Goal: Information Seeking & Learning: Learn about a topic

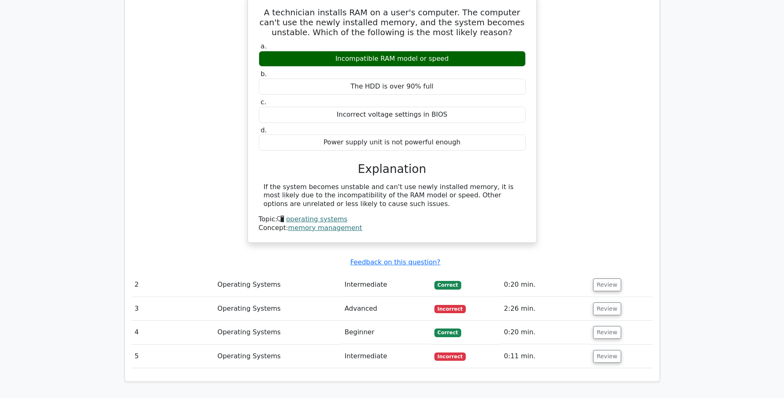
scroll to position [606, 0]
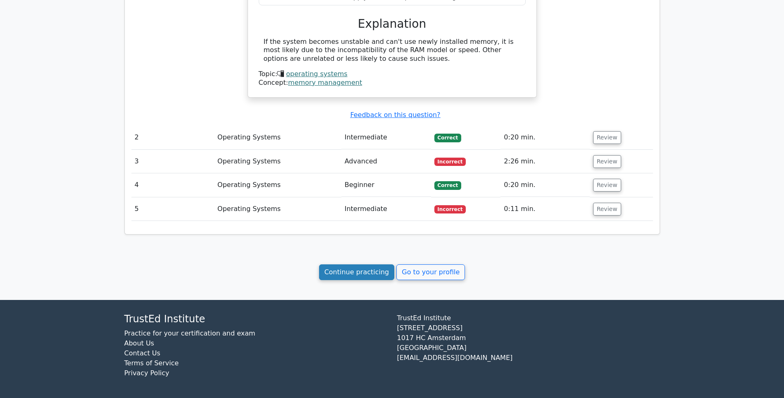
click at [347, 275] on link "Continue practicing" at bounding box center [357, 272] width 76 height 16
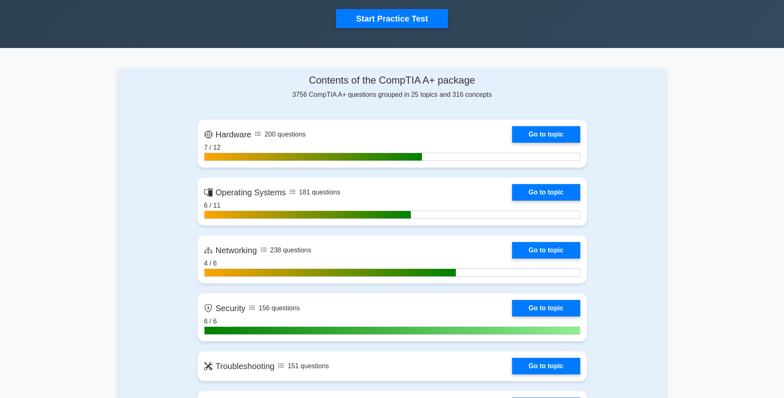
scroll to position [331, 0]
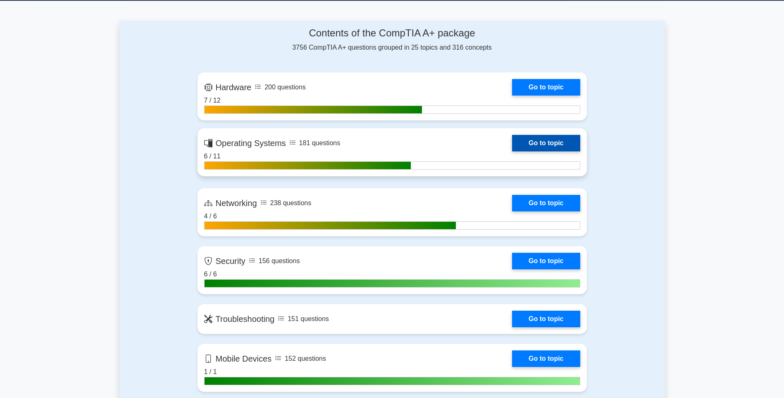
click at [512, 135] on link "Go to topic" at bounding box center [546, 143] width 68 height 17
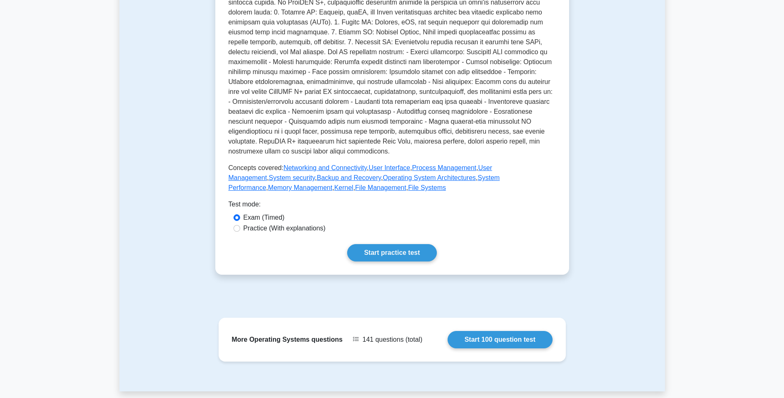
scroll to position [248, 0]
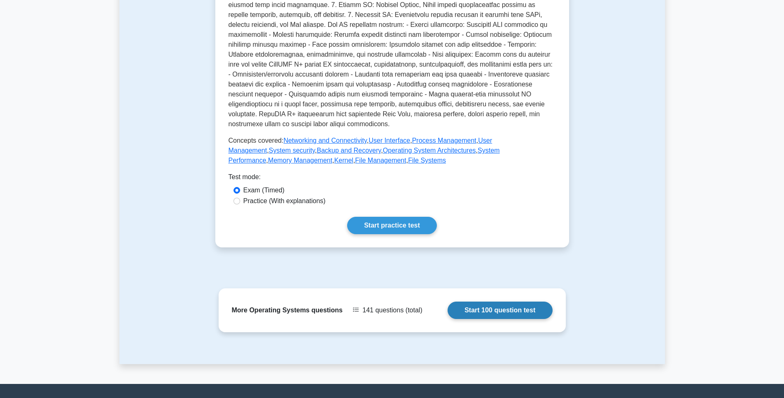
click at [448, 308] on link "Start 100 question test" at bounding box center [500, 309] width 105 height 17
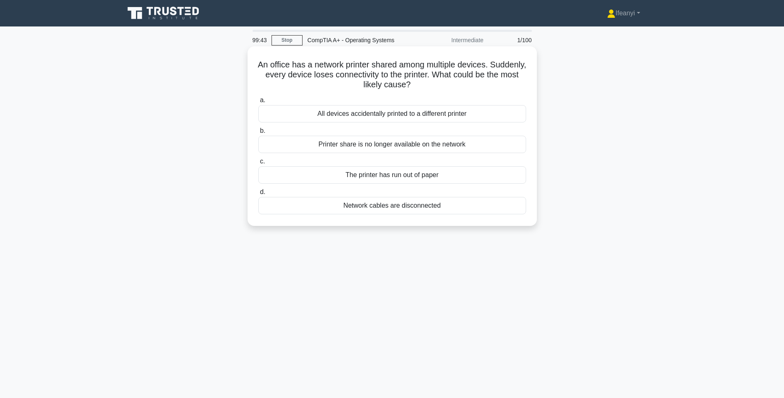
click at [400, 141] on div "Printer share is no longer available on the network" at bounding box center [392, 144] width 268 height 17
click at [258, 134] on input "b. Printer share is no longer available on the network" at bounding box center [258, 130] width 0 height 5
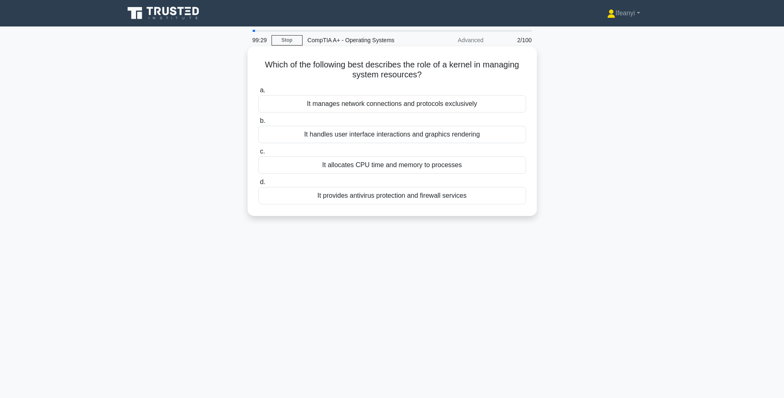
click at [387, 103] on div "It manages network connections and protocols exclusively" at bounding box center [392, 103] width 268 height 17
click at [258, 93] on input "a. It manages network connections and protocols exclusively" at bounding box center [258, 90] width 0 height 5
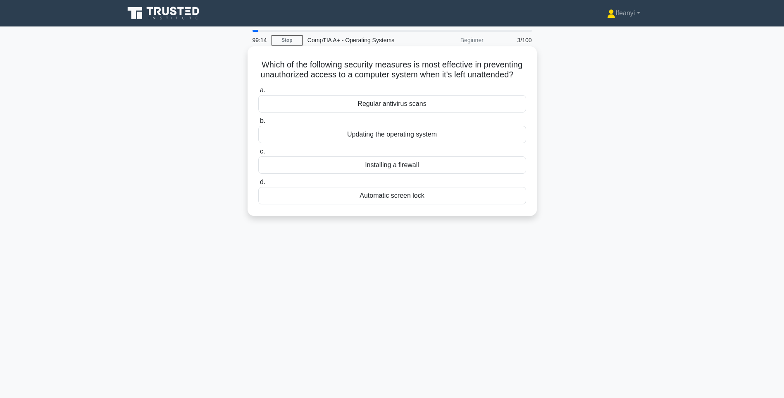
click at [319, 204] on div "Automatic screen lock" at bounding box center [392, 195] width 268 height 17
click at [258, 185] on input "d. Automatic screen lock" at bounding box center [258, 181] width 0 height 5
click at [395, 199] on div "Shadow copy" at bounding box center [392, 195] width 268 height 17
click at [258, 185] on input "d. Shadow copy" at bounding box center [258, 181] width 0 height 5
click at [305, 204] on div "Static partitioning" at bounding box center [392, 195] width 268 height 17
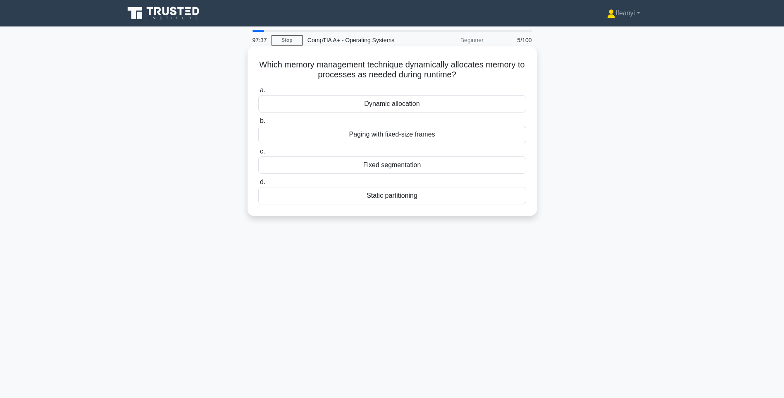
click at [258, 185] on input "d. Static partitioning" at bounding box center [258, 181] width 0 height 5
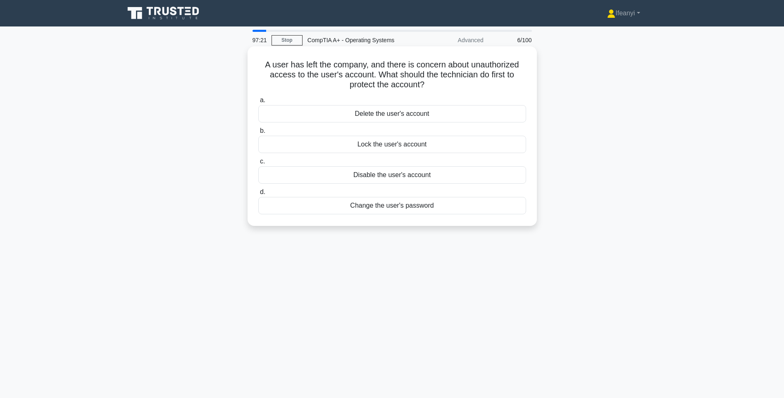
click at [356, 178] on div "Disable the user's account" at bounding box center [392, 174] width 268 height 17
click at [258, 164] on input "c. Disable the user's account" at bounding box center [258, 161] width 0 height 5
click at [302, 113] on div "Replace the RAM" at bounding box center [392, 113] width 268 height 17
click at [258, 103] on input "a. Replace the RAM" at bounding box center [258, 100] width 0 height 5
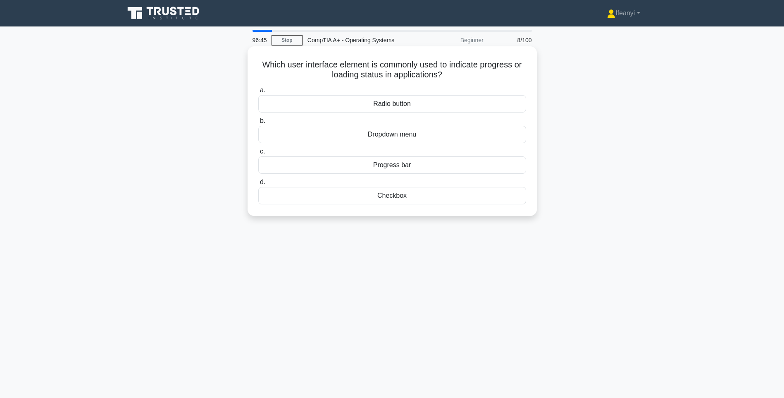
click at [269, 160] on div "Progress bar" at bounding box center [392, 164] width 268 height 17
click at [258, 154] on input "c. Progress bar" at bounding box center [258, 151] width 0 height 5
click at [304, 132] on div "DHCP" at bounding box center [392, 134] width 268 height 17
click at [258, 124] on input "b. DHCP" at bounding box center [258, 120] width 0 height 5
click at [307, 165] on div "Full backup with cloud synchronization" at bounding box center [392, 164] width 268 height 17
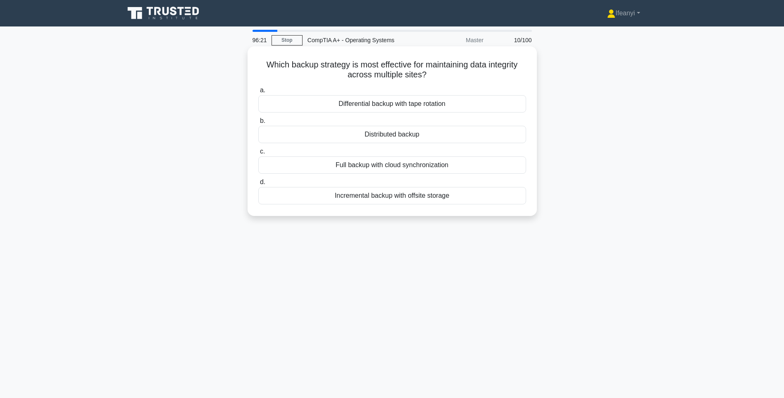
click at [258, 154] on input "c. Full backup with cloud synchronization" at bounding box center [258, 151] width 0 height 5
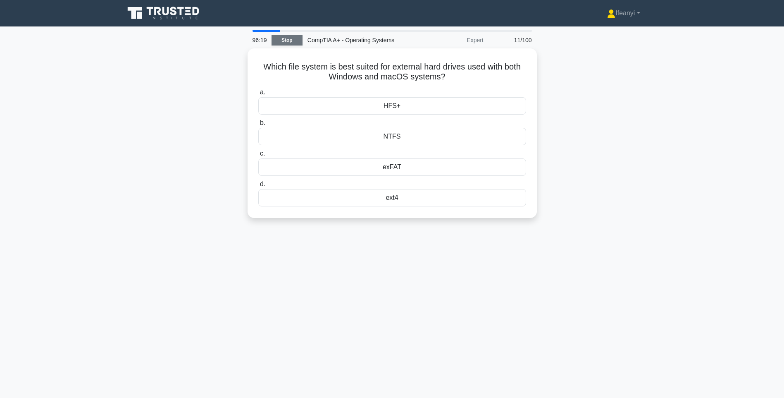
click at [293, 38] on link "Stop" at bounding box center [287, 40] width 31 height 10
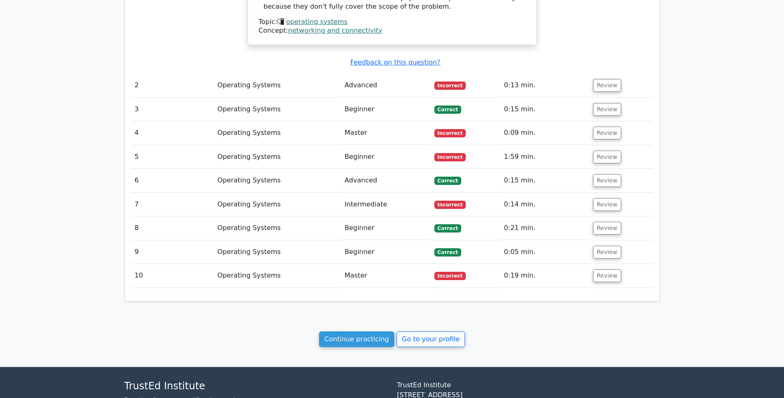
scroll to position [662, 0]
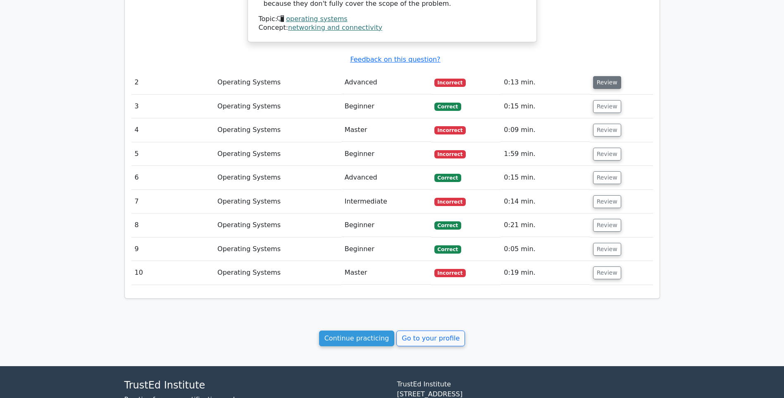
click at [593, 85] on button "Review" at bounding box center [607, 82] width 28 height 13
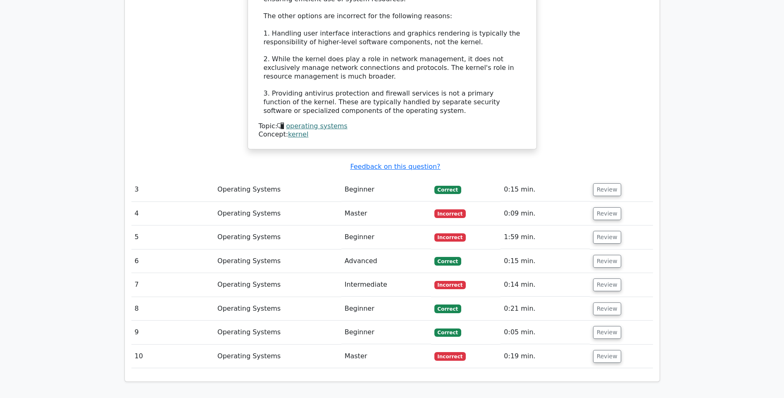
scroll to position [992, 0]
click at [613, 212] on button "Review" at bounding box center [607, 213] width 28 height 13
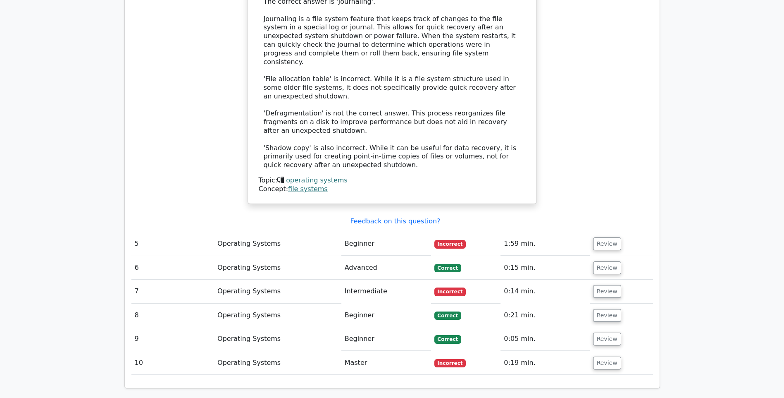
scroll to position [1447, 0]
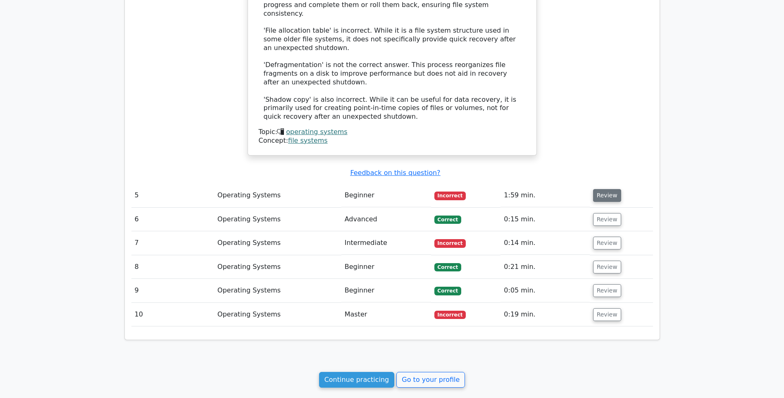
click at [610, 189] on button "Review" at bounding box center [607, 195] width 28 height 13
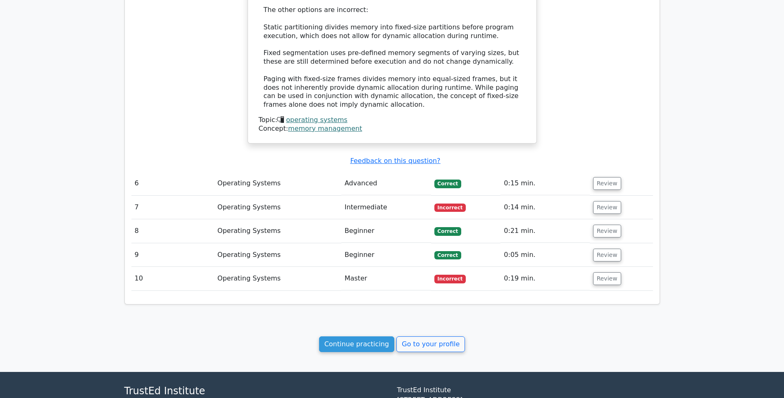
scroll to position [1902, 0]
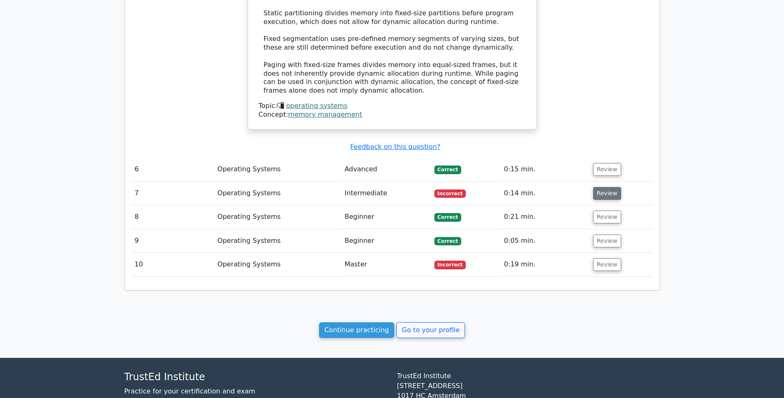
click at [608, 187] on button "Review" at bounding box center [607, 193] width 28 height 13
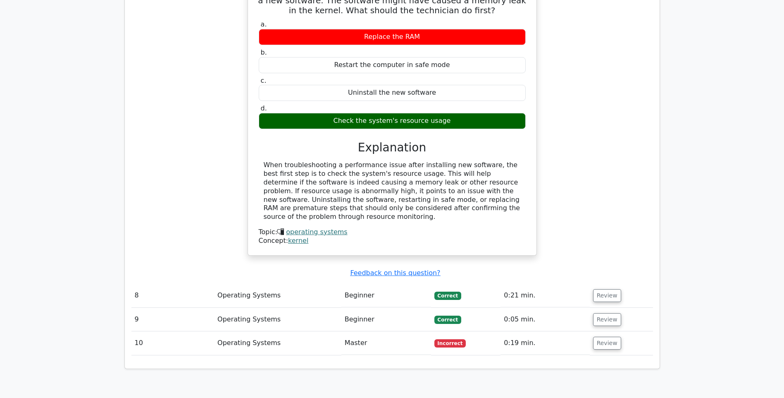
scroll to position [2150, 0]
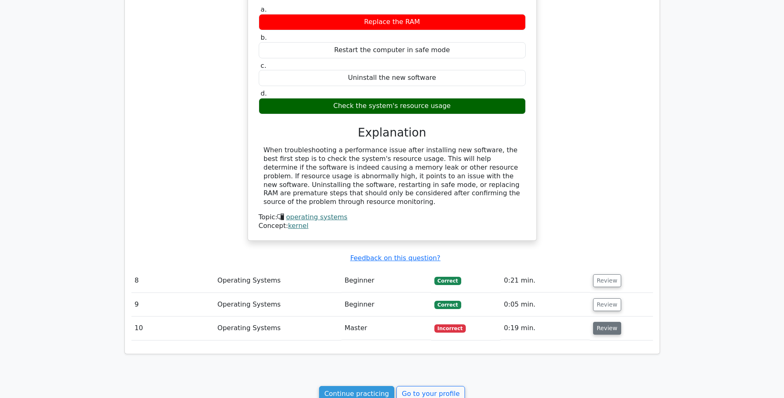
click at [607, 322] on button "Review" at bounding box center [607, 328] width 28 height 13
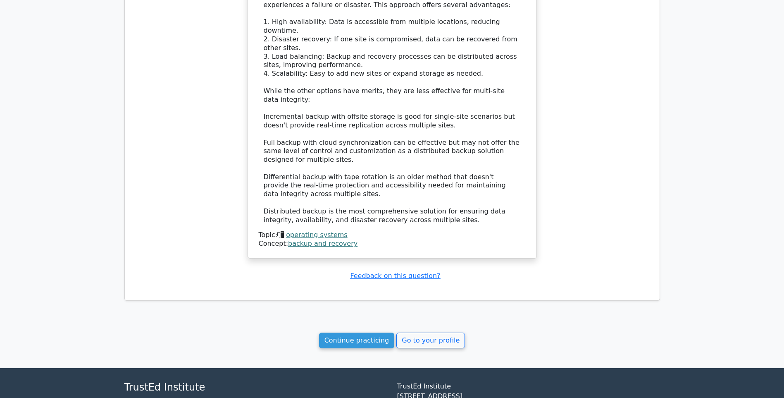
scroll to position [2729, 0]
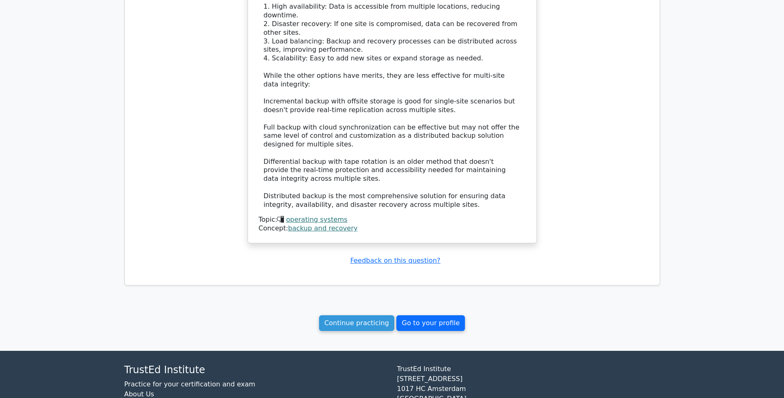
click at [429, 315] on link "Go to your profile" at bounding box center [431, 323] width 69 height 16
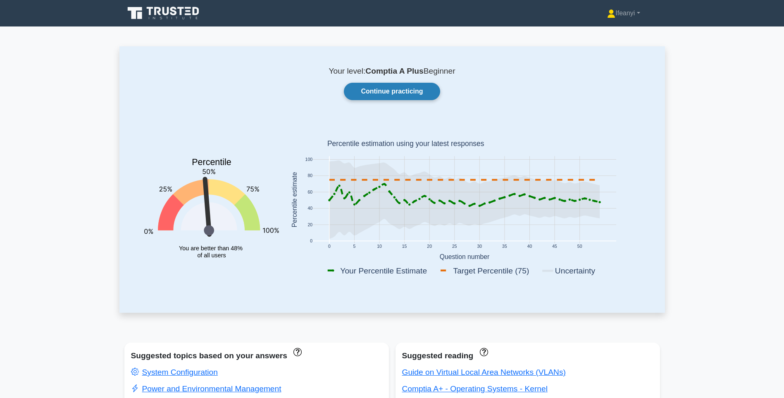
click at [367, 93] on link "Continue practicing" at bounding box center [392, 91] width 96 height 17
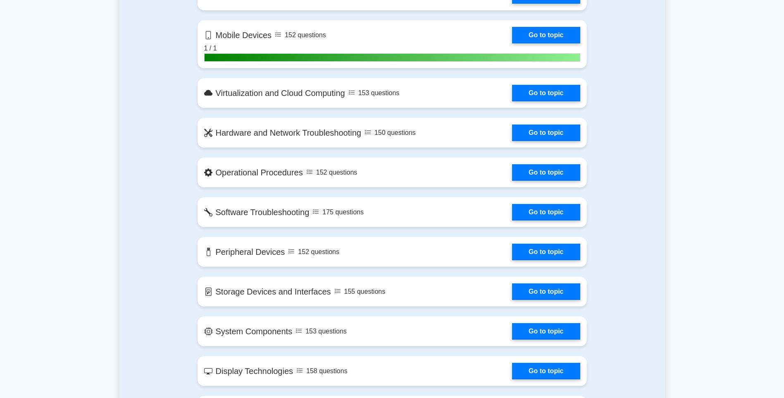
scroll to position [703, 0]
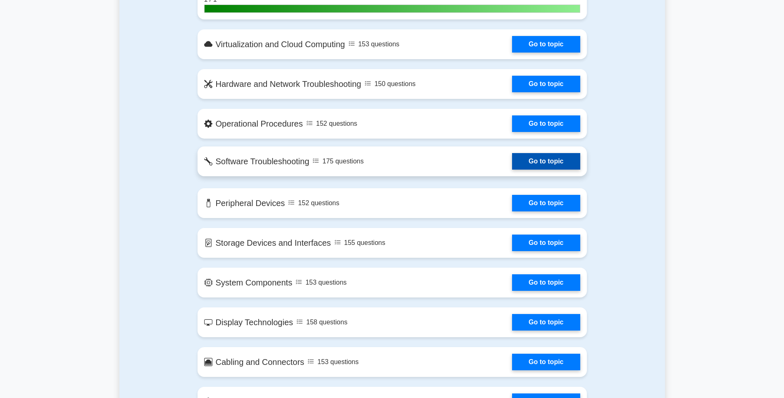
click at [512, 167] on link "Go to topic" at bounding box center [546, 161] width 68 height 17
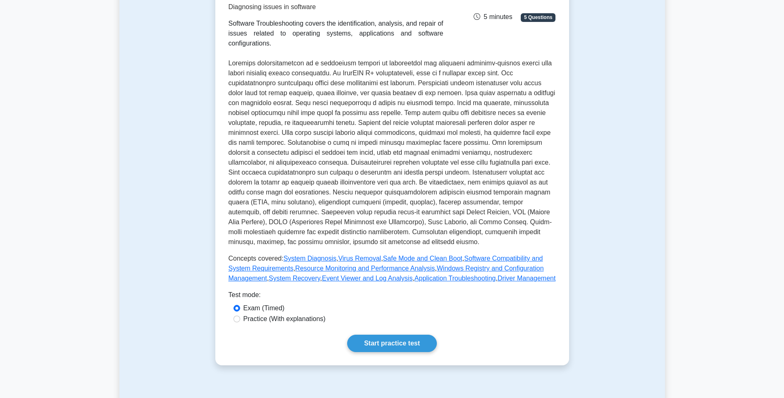
scroll to position [289, 0]
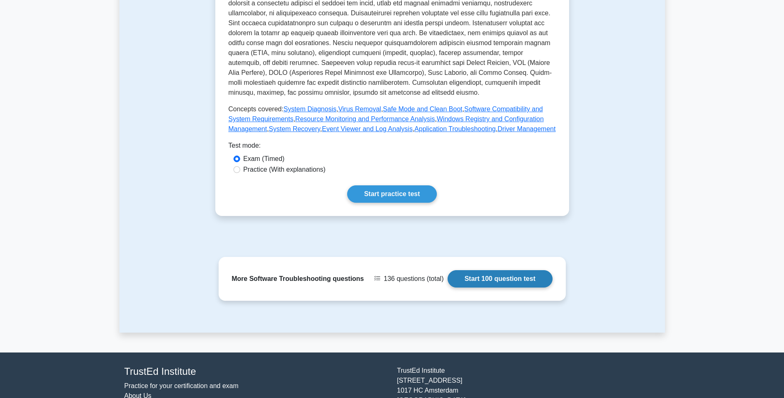
click at [508, 270] on link "Start 100 question test" at bounding box center [500, 278] width 105 height 17
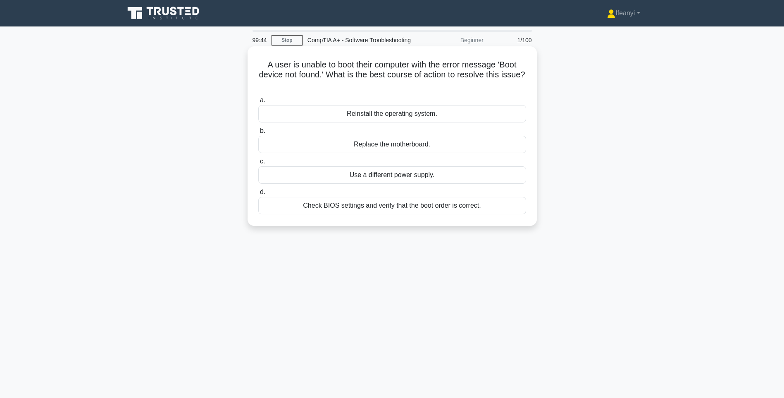
click at [481, 214] on div "Check BIOS settings and verify that the boot order is correct." at bounding box center [392, 205] width 268 height 17
click at [258, 195] on input "d. Check BIOS settings and verify that the boot order is correct." at bounding box center [258, 191] width 0 height 5
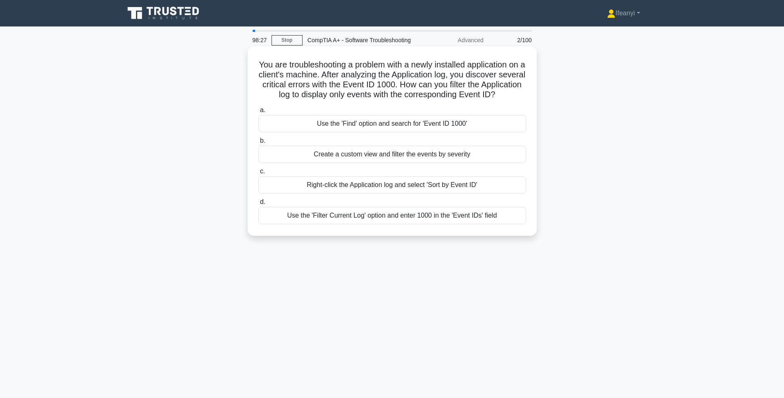
click at [454, 224] on div "Use the 'Filter Current Log' option and enter 1000 in the 'Event IDs' field" at bounding box center [392, 215] width 268 height 17
click at [258, 205] on input "d. Use the 'Filter Current Log' option and enter 1000 in the 'Event IDs' field" at bounding box center [258, 201] width 0 height 5
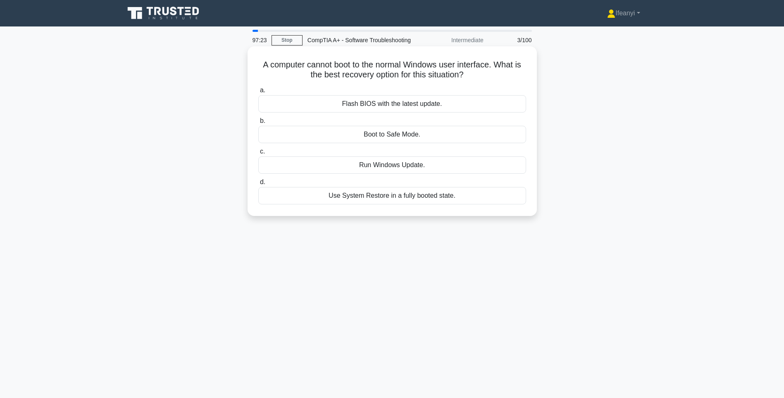
click at [451, 204] on div "Use System Restore in a fully booted state." at bounding box center [392, 195] width 268 height 17
click at [258, 185] on input "d. Use System Restore in a fully booted state." at bounding box center [258, 181] width 0 height 5
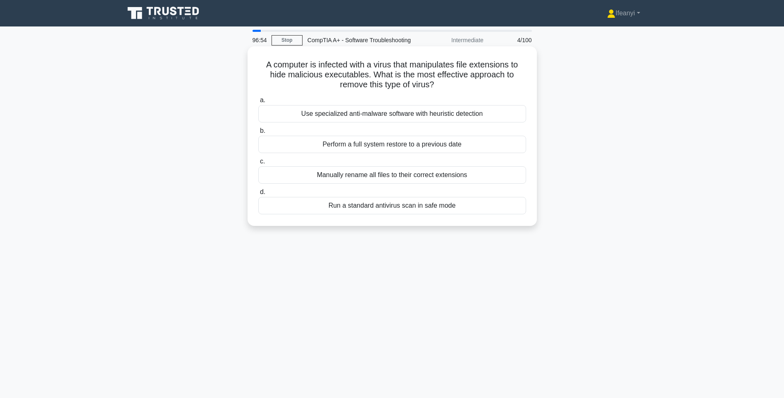
click at [426, 122] on div "Use specialized anti-malware software with heuristic detection" at bounding box center [392, 113] width 268 height 17
click at [258, 103] on input "a. Use specialized anti-malware software with heuristic detection" at bounding box center [258, 100] width 0 height 5
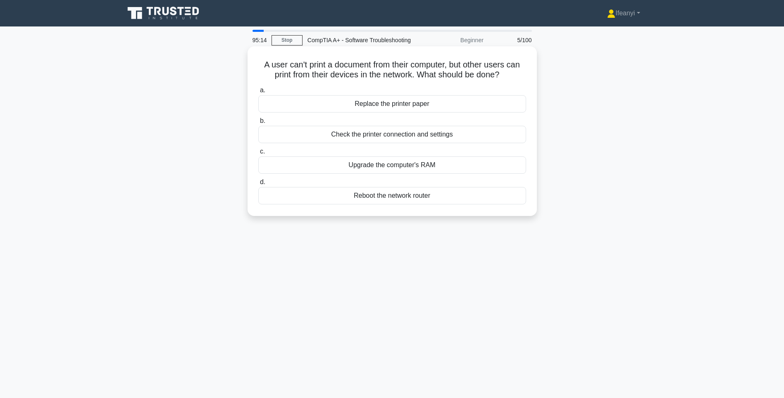
click at [430, 172] on div "Upgrade the computer's RAM" at bounding box center [392, 164] width 268 height 17
click at [258, 154] on input "c. Upgrade the computer's RAM" at bounding box center [258, 151] width 0 height 5
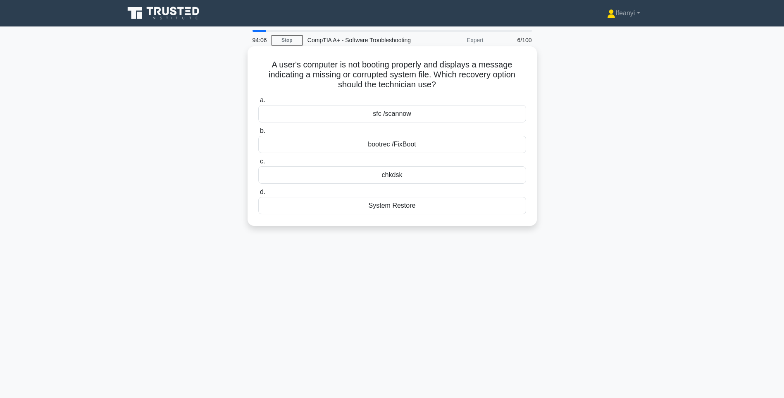
click at [437, 122] on div "sfc /scannow" at bounding box center [392, 113] width 268 height 17
click at [258, 103] on input "a. sfc /scannow" at bounding box center [258, 100] width 0 height 5
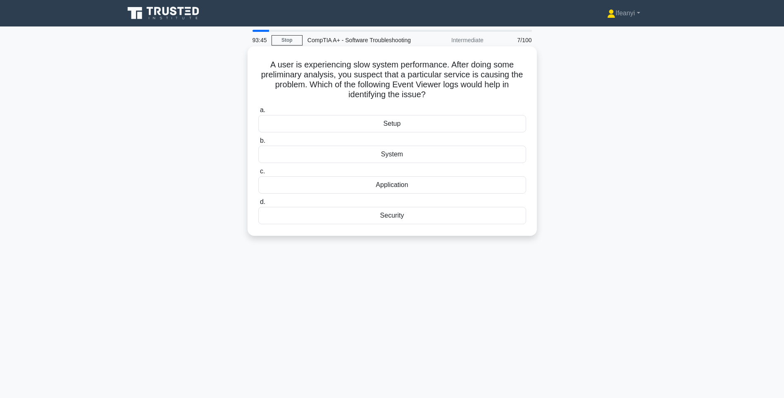
click at [365, 191] on div "Application" at bounding box center [392, 184] width 268 height 17
click at [258, 174] on input "c. Application" at bounding box center [258, 171] width 0 height 5
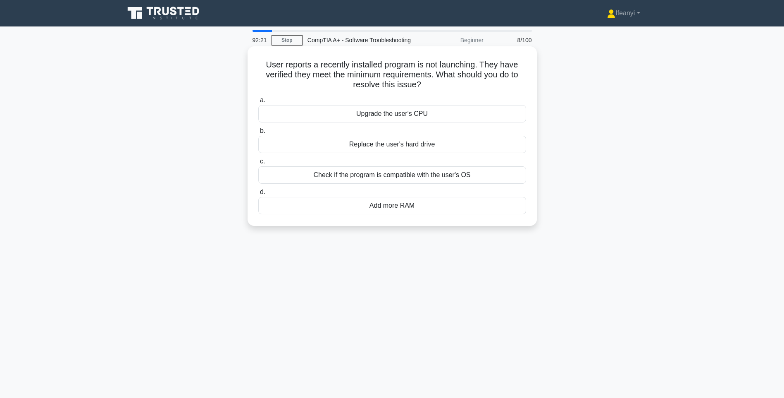
click at [368, 183] on div "Check if the program is compatible with the user's OS" at bounding box center [392, 174] width 268 height 17
click at [258, 164] on input "c. Check if the program is compatible with the user's OS" at bounding box center [258, 161] width 0 height 5
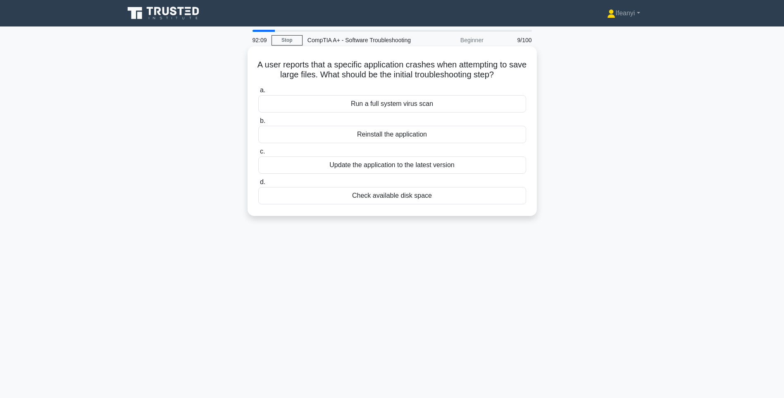
click at [363, 201] on div "Check available disk space" at bounding box center [392, 195] width 268 height 17
click at [258, 185] on input "d. Check available disk space" at bounding box center [258, 181] width 0 height 5
click at [363, 143] on div "Boot into Safe Mode" at bounding box center [392, 134] width 268 height 17
click at [258, 124] on input "b. Boot into Safe Mode" at bounding box center [258, 120] width 0 height 5
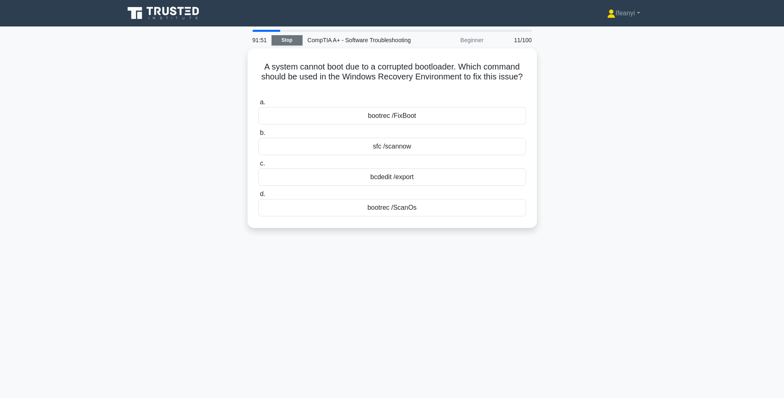
click at [275, 43] on link "Stop" at bounding box center [287, 40] width 31 height 10
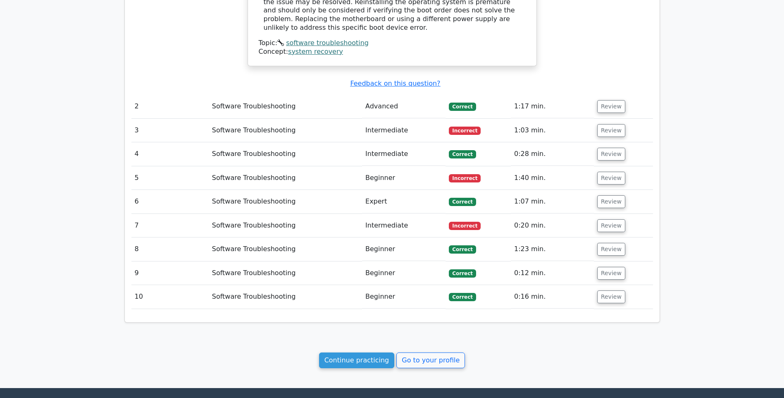
scroll to position [703, 0]
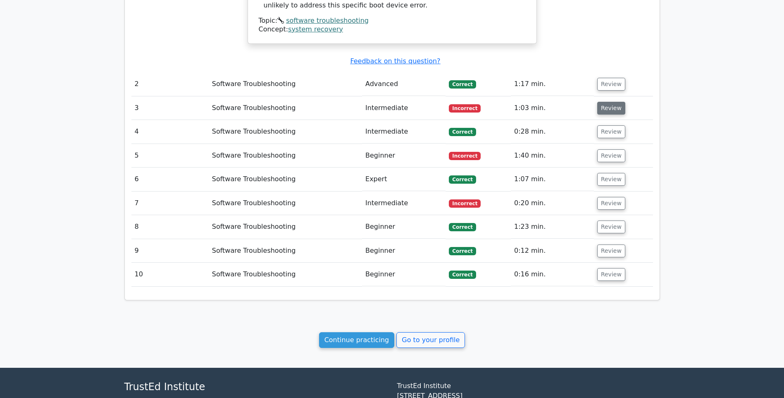
click at [609, 102] on button "Review" at bounding box center [612, 108] width 28 height 13
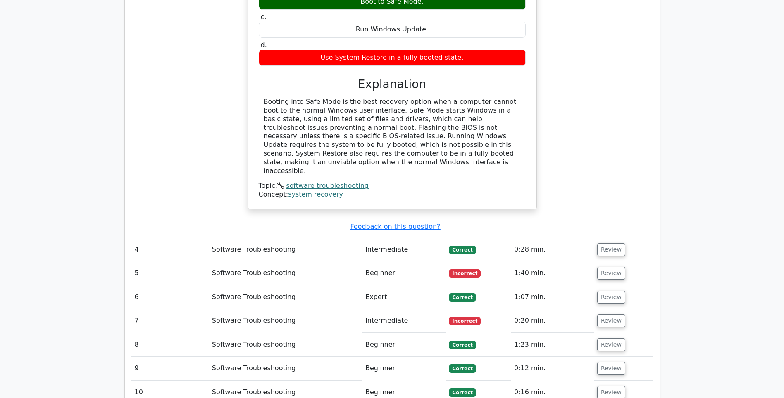
scroll to position [992, 0]
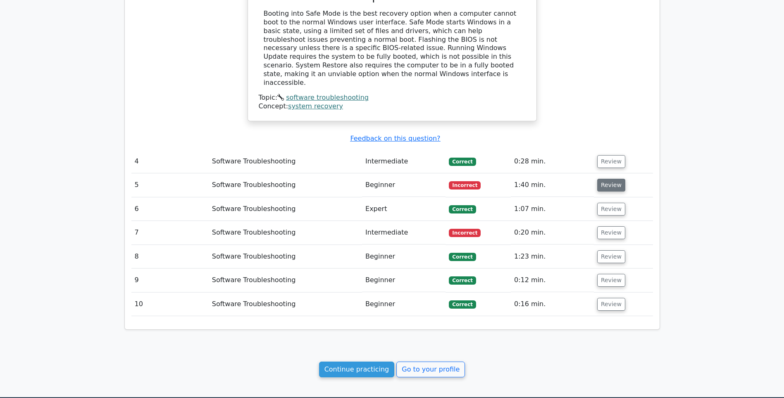
click at [611, 179] on button "Review" at bounding box center [612, 185] width 28 height 13
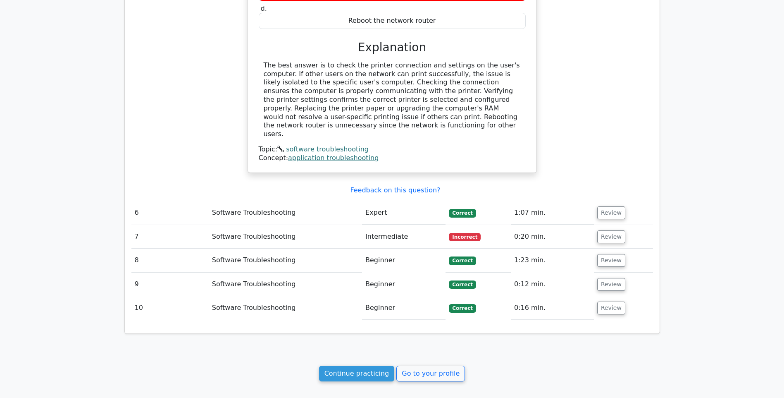
scroll to position [1323, 0]
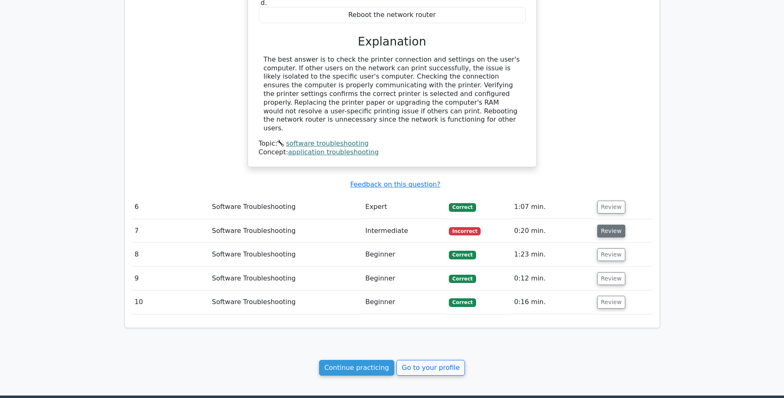
click at [612, 225] on button "Review" at bounding box center [612, 231] width 28 height 13
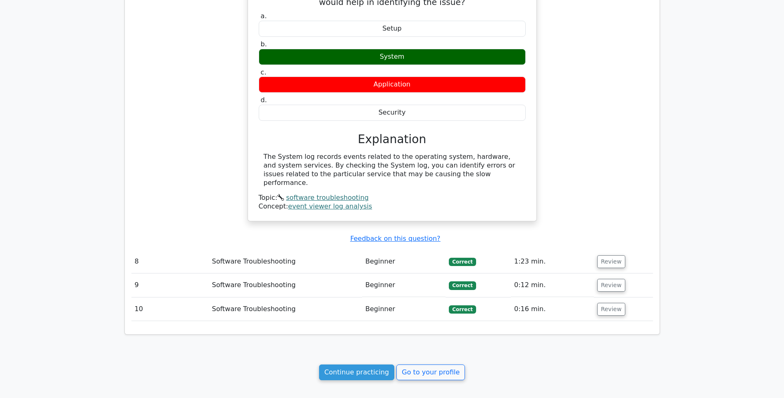
scroll to position [1668, 0]
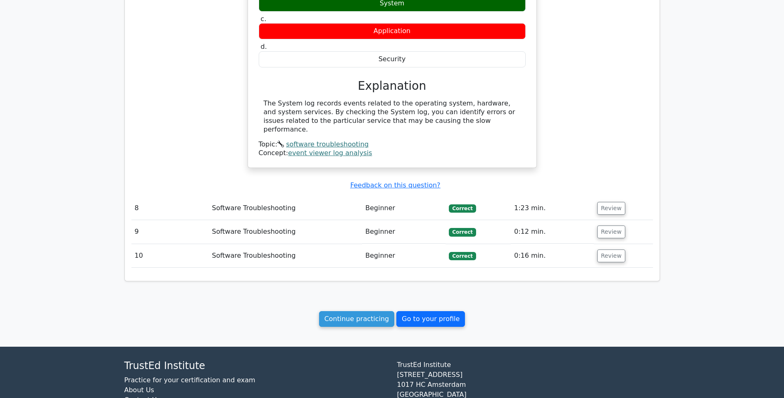
click at [414, 311] on link "Go to your profile" at bounding box center [431, 319] width 69 height 16
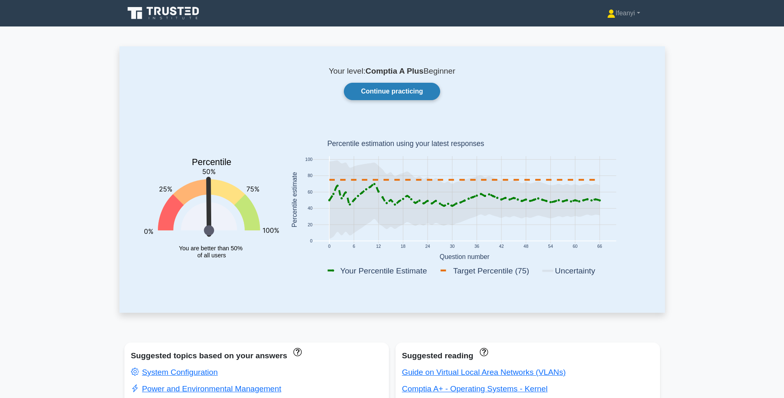
click at [399, 95] on link "Continue practicing" at bounding box center [392, 91] width 96 height 17
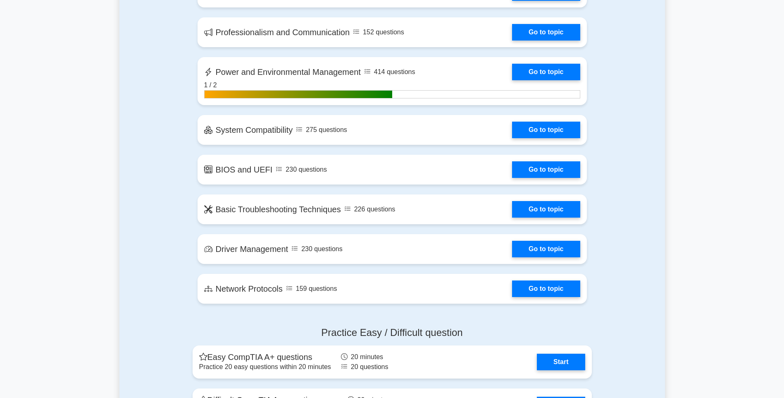
scroll to position [1221, 0]
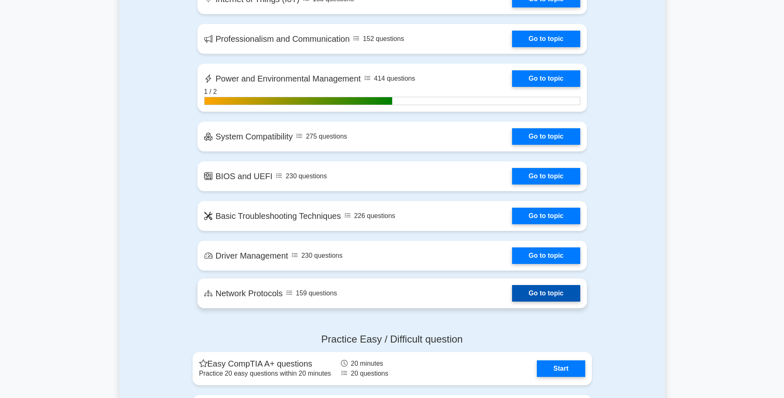
click at [512, 301] on link "Go to topic" at bounding box center [546, 293] width 68 height 17
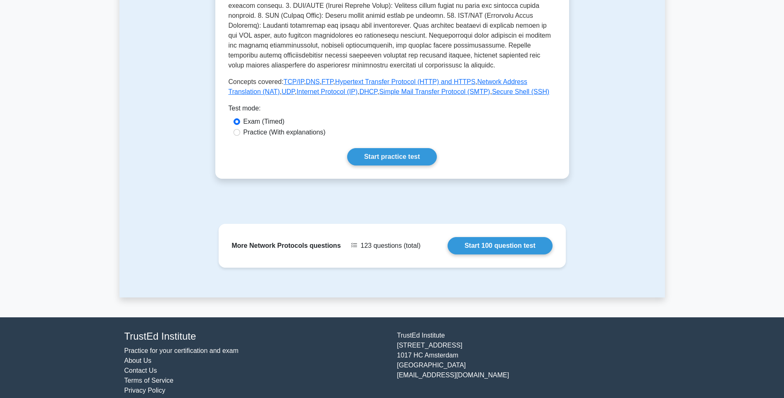
scroll to position [316, 0]
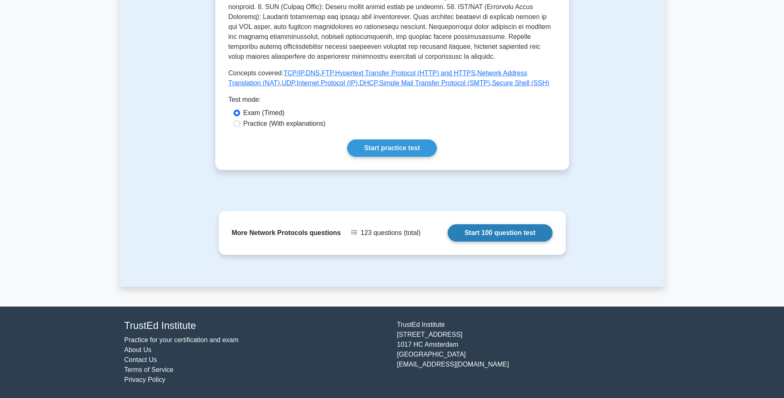
click at [494, 224] on link "Start 100 question test" at bounding box center [500, 232] width 105 height 17
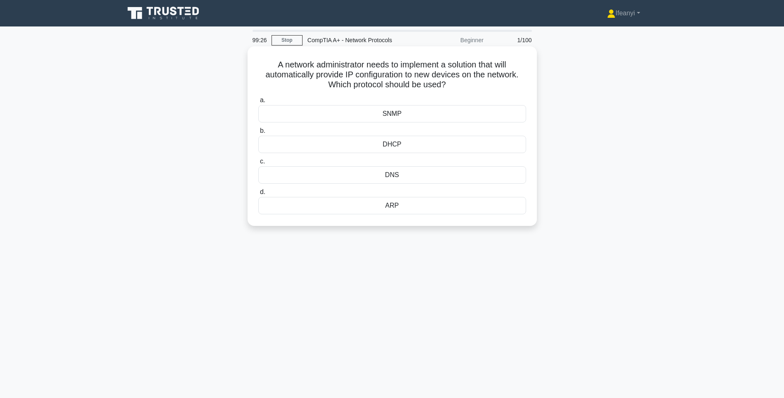
click at [373, 210] on div "ARP" at bounding box center [392, 205] width 268 height 17
click at [258, 195] on input "[PERSON_NAME]" at bounding box center [258, 191] width 0 height 5
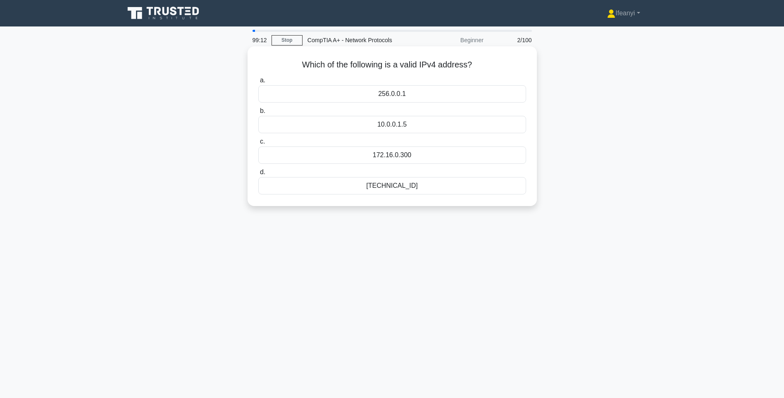
click at [295, 159] on div "172.16.0.300" at bounding box center [392, 154] width 268 height 17
click at [258, 144] on input "c. 172.16.0.300" at bounding box center [258, 141] width 0 height 5
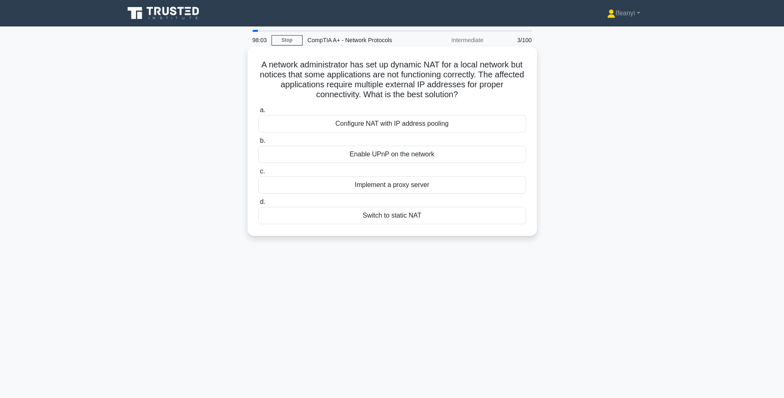
click at [350, 127] on div "Configure NAT with IP address pooling" at bounding box center [392, 123] width 268 height 17
click at [258, 113] on input "a. Configure NAT with IP address pooling" at bounding box center [258, 110] width 0 height 5
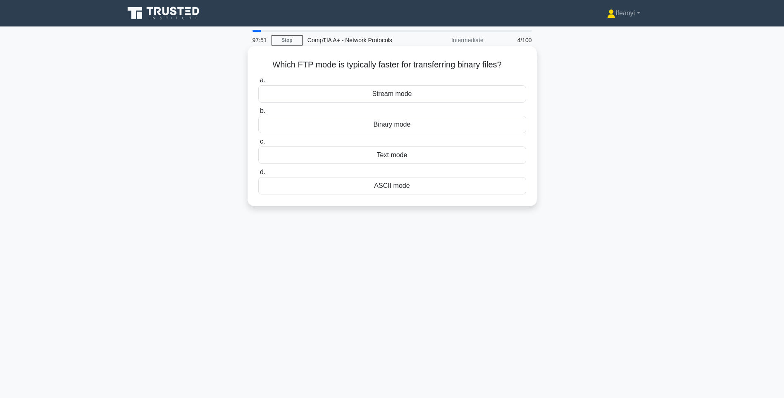
click at [387, 186] on div "ASCII mode" at bounding box center [392, 185] width 268 height 17
click at [258, 175] on input "d. ASCII mode" at bounding box center [258, 172] width 0 height 5
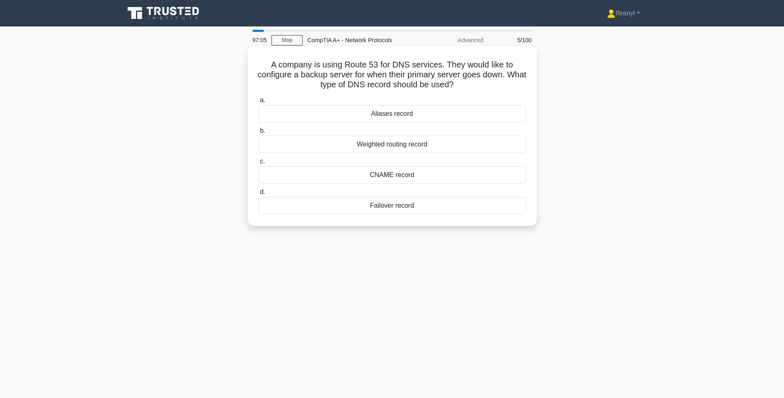
click at [309, 174] on div "CNAME record" at bounding box center [392, 174] width 268 height 17
click at [258, 164] on input "c. CNAME record" at bounding box center [258, 161] width 0 height 5
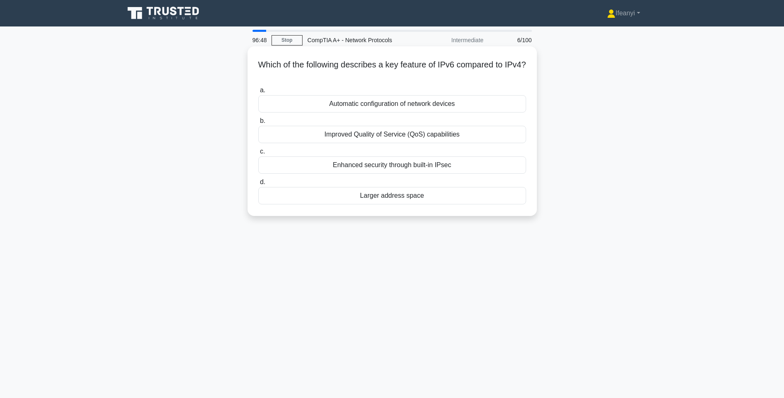
click at [383, 110] on div "Automatic configuration of network devices" at bounding box center [392, 103] width 268 height 17
click at [258, 93] on input "a. Automatic configuration of network devices" at bounding box center [258, 90] width 0 height 5
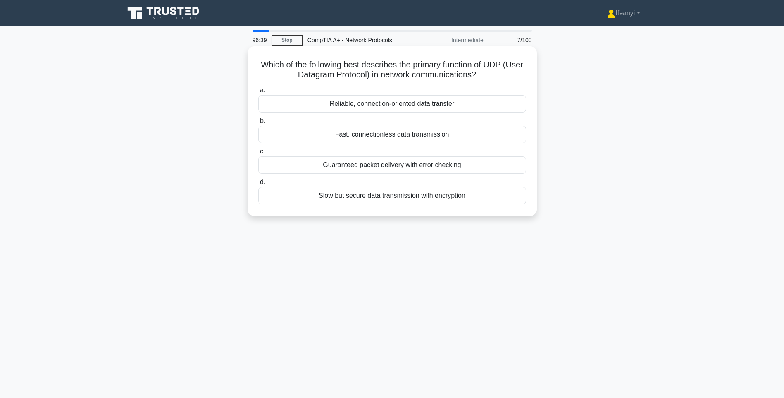
click at [294, 134] on div "Fast, connectionless data transmission" at bounding box center [392, 134] width 268 height 17
click at [258, 124] on input "b. Fast, connectionless data transmission" at bounding box center [258, 120] width 0 height 5
click at [324, 131] on div "DHCP (Dynamic Host Configuration Protocol)" at bounding box center [392, 134] width 268 height 17
click at [258, 124] on input "b. DHCP (Dynamic Host Configuration Protocol)" at bounding box center [258, 120] width 0 height 5
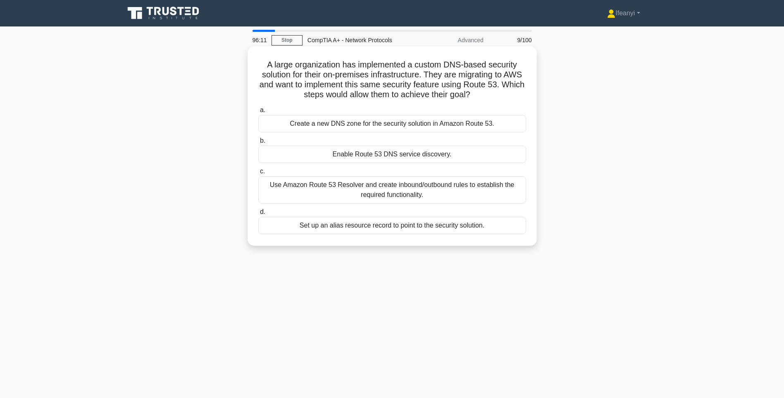
click at [447, 151] on div "Enable Route 53 DNS service discovery." at bounding box center [392, 154] width 268 height 17
click at [258, 143] on input "b. Enable Route 53 DNS service discovery." at bounding box center [258, 140] width 0 height 5
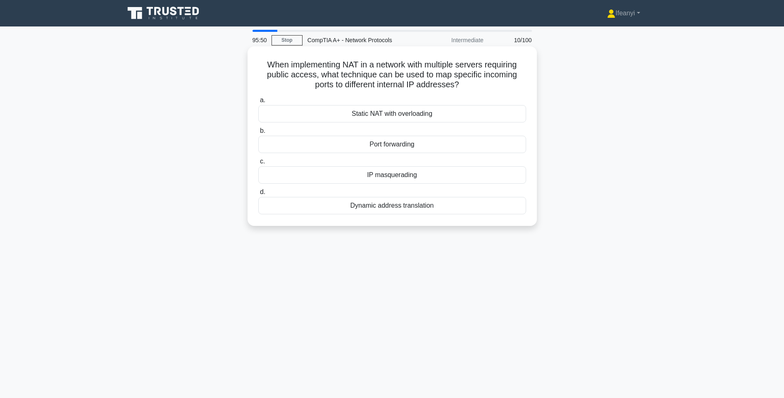
click at [437, 204] on div "Dynamic address translation" at bounding box center [392, 205] width 268 height 17
click at [258, 195] on input "d. Dynamic address translation" at bounding box center [258, 191] width 0 height 5
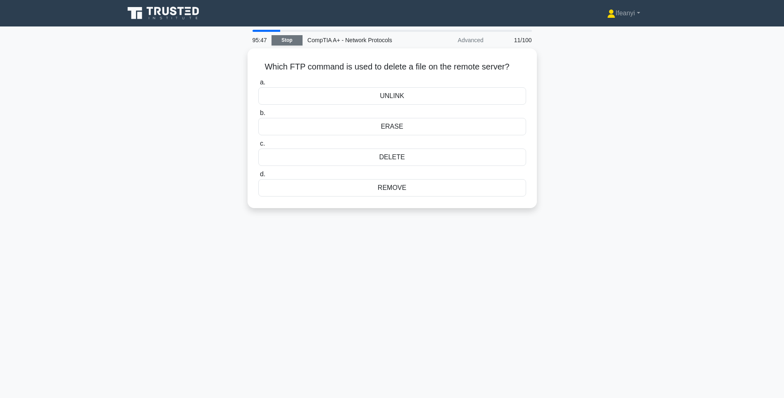
click at [283, 38] on link "Stop" at bounding box center [287, 40] width 31 height 10
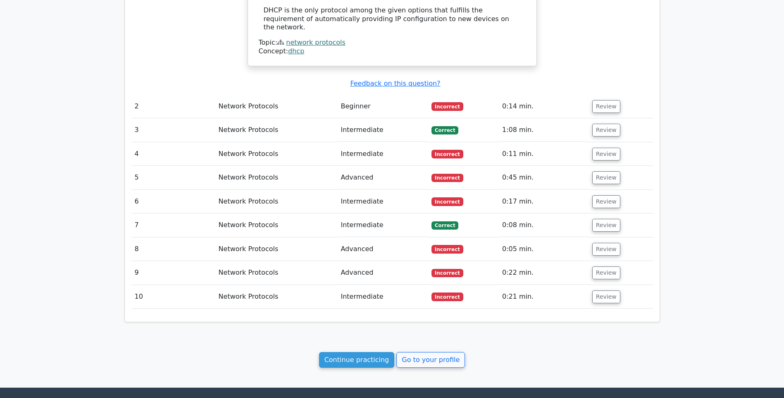
scroll to position [871, 0]
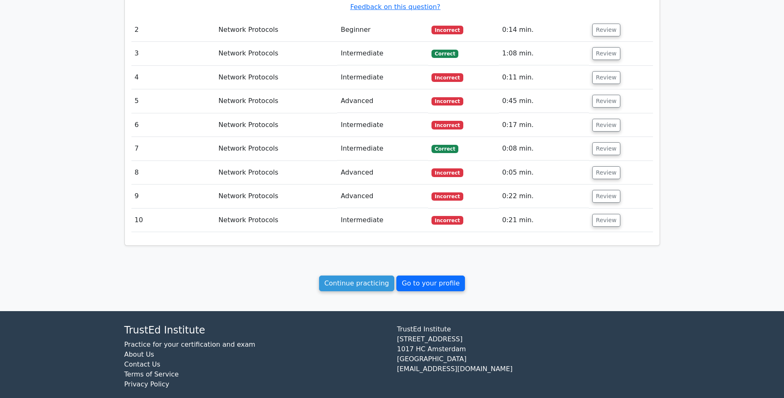
click at [437, 275] on link "Go to your profile" at bounding box center [431, 283] width 69 height 16
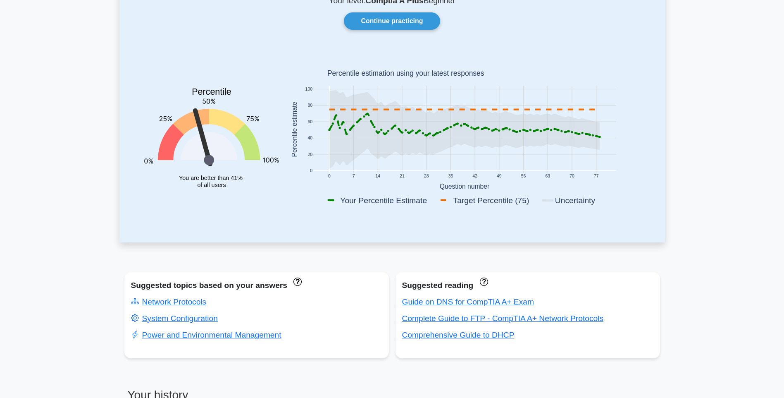
scroll to position [83, 0]
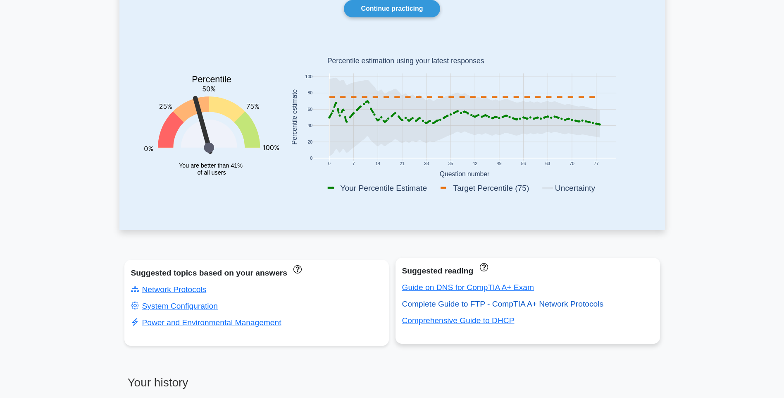
click at [584, 306] on link "Complete Guide to FTP - CompTIA A+ Network Protocols" at bounding box center [503, 303] width 202 height 9
